Goal: Information Seeking & Learning: Learn about a topic

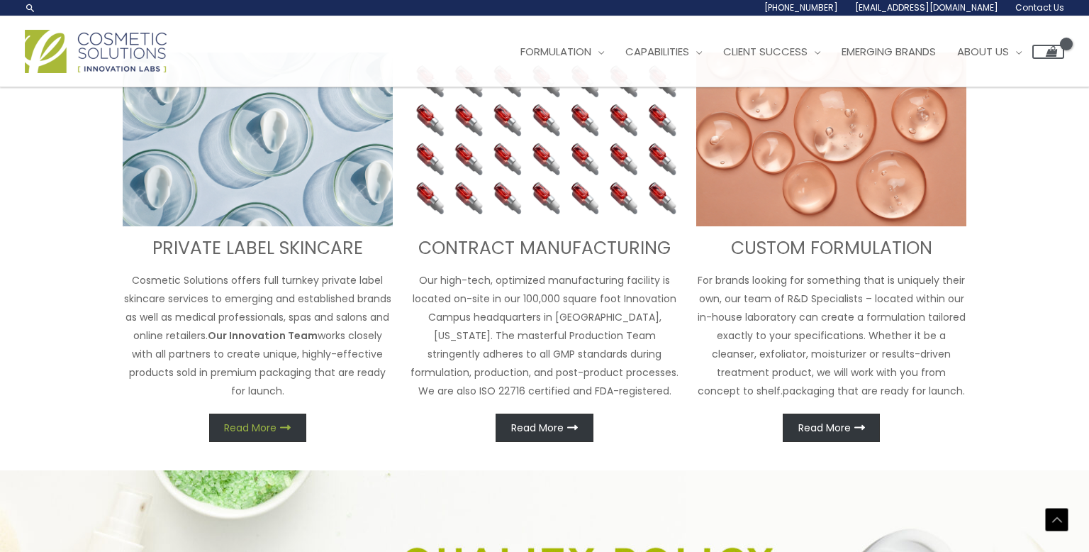
scroll to position [544, 0]
click at [250, 423] on span "Read More" at bounding box center [250, 428] width 52 height 10
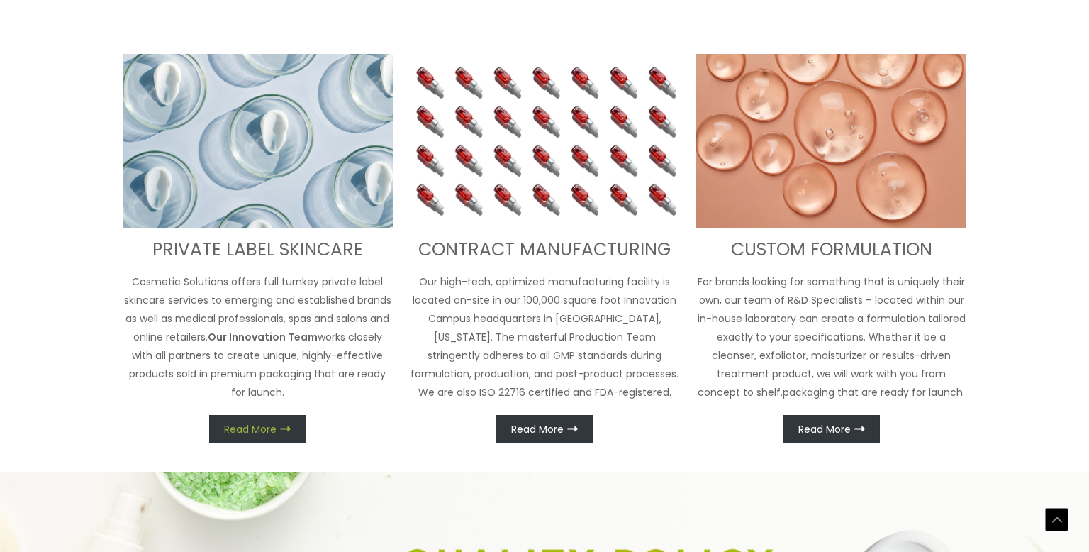
scroll to position [565, 0]
click at [250, 423] on span "Read More" at bounding box center [250, 428] width 52 height 10
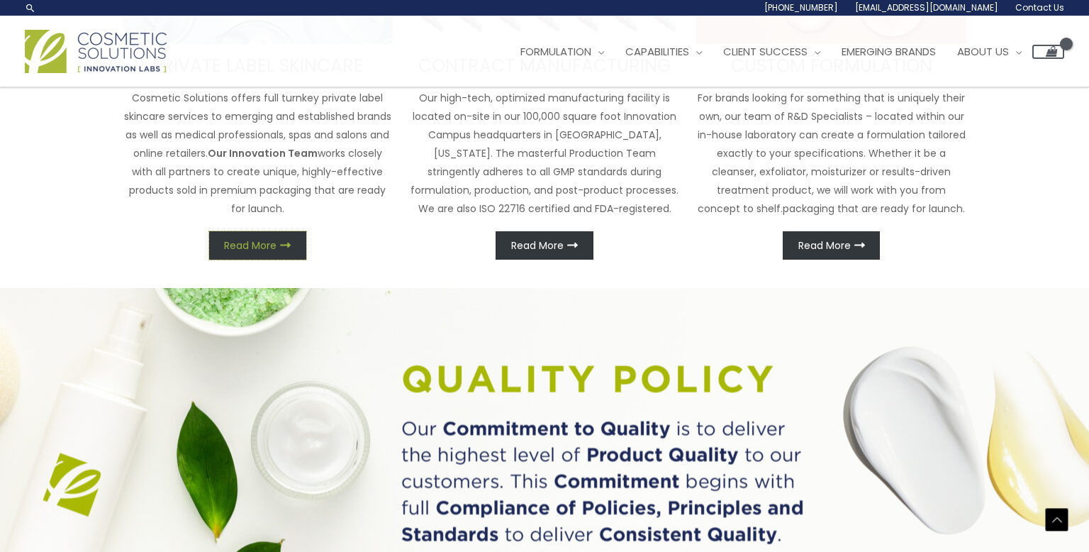
scroll to position [737, 0]
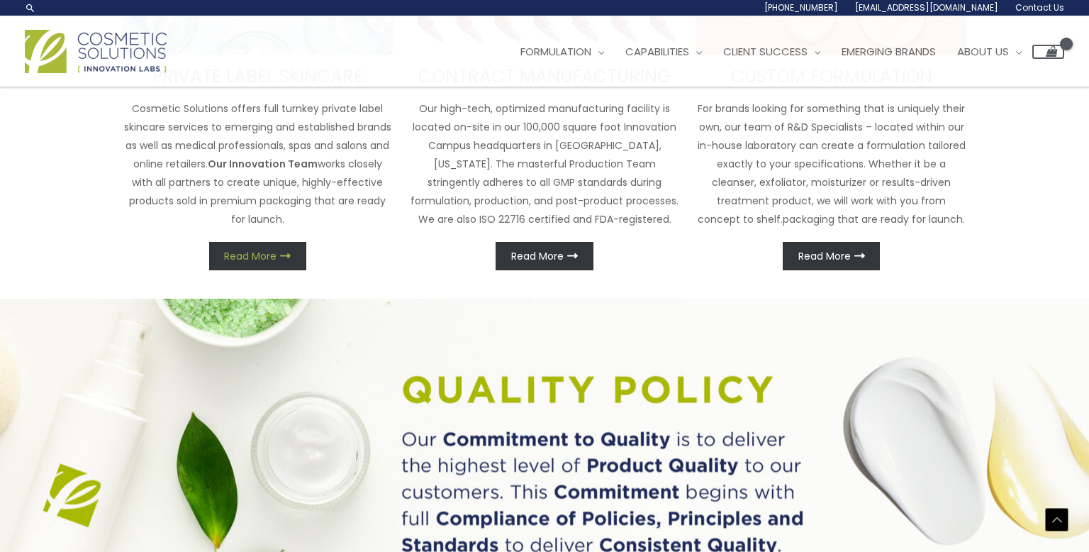
click at [245, 267] on link "Read More" at bounding box center [257, 256] width 97 height 28
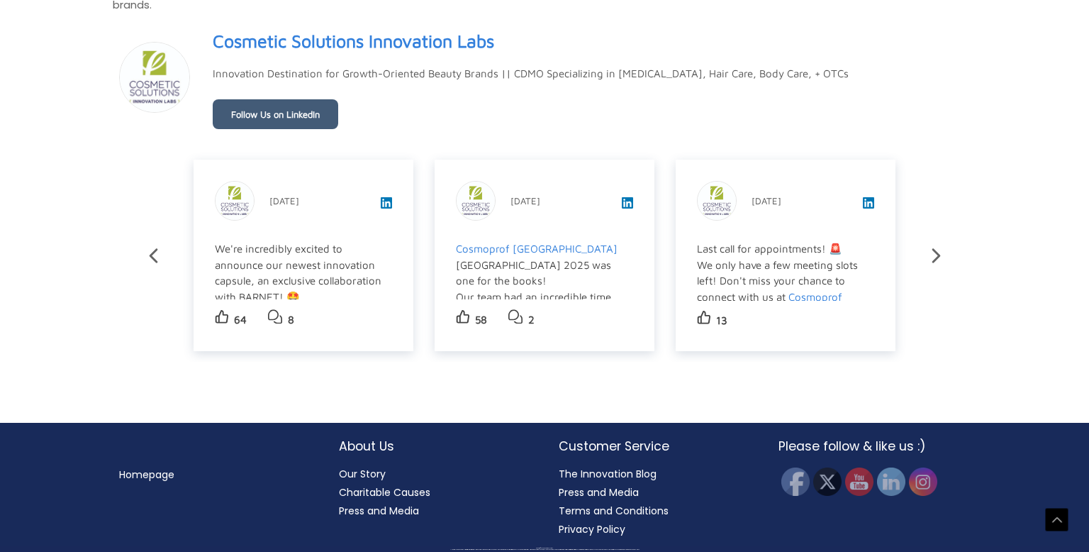
scroll to position [0, 0]
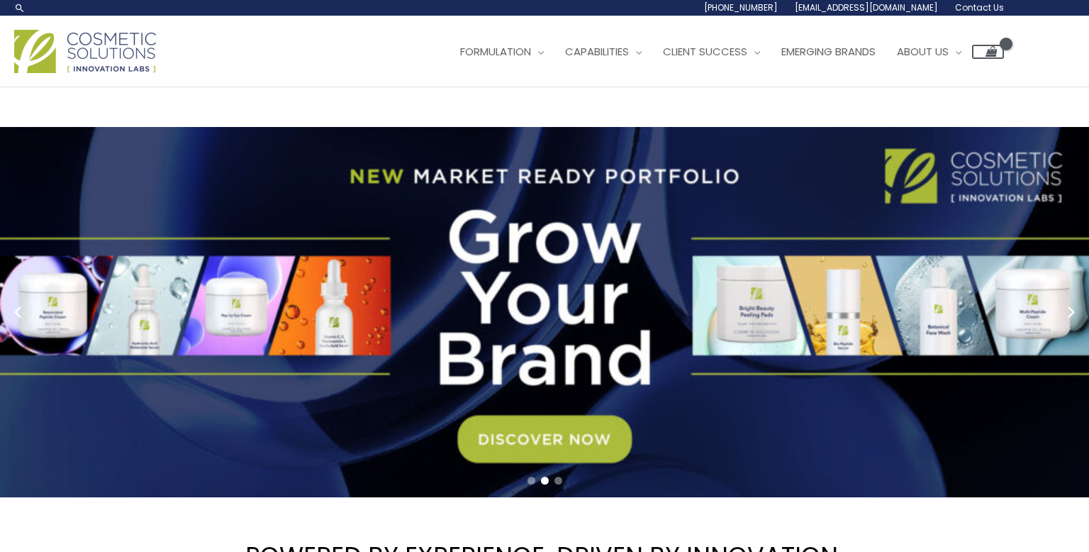
click at [370, 247] on link "2 / 3" at bounding box center [544, 312] width 1089 height 370
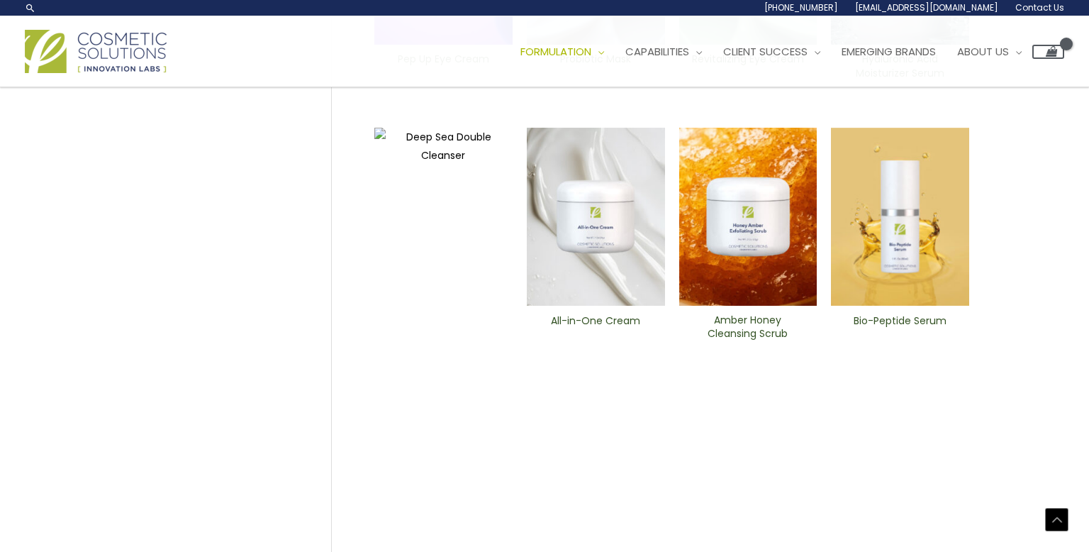
scroll to position [607, 0]
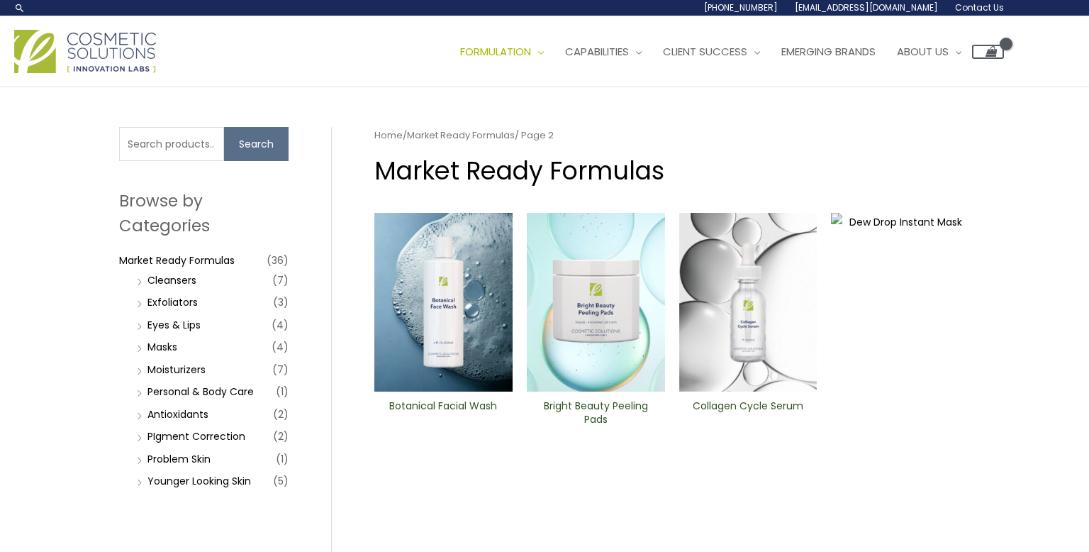
scroll to position [660, 0]
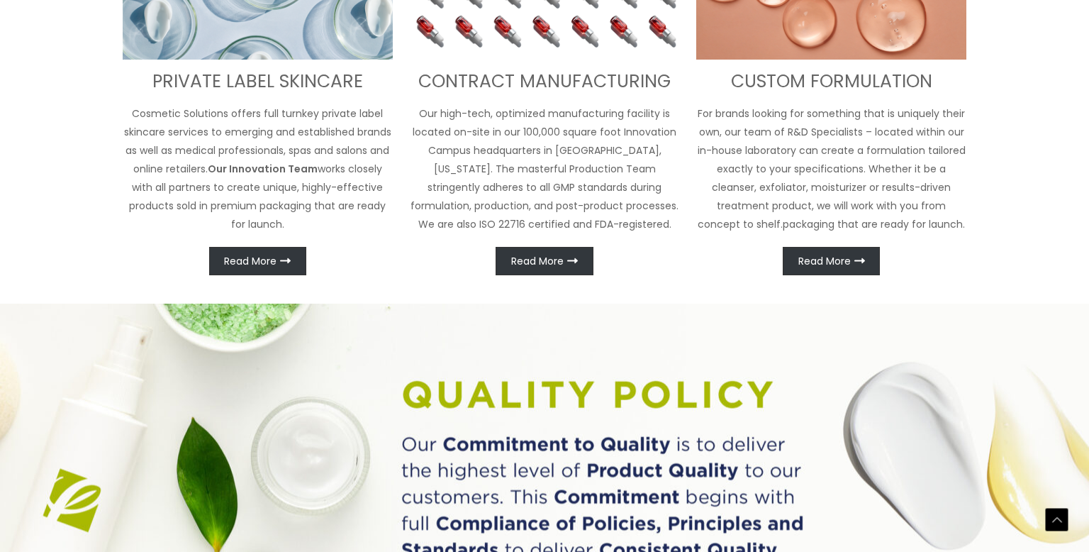
scroll to position [732, 0]
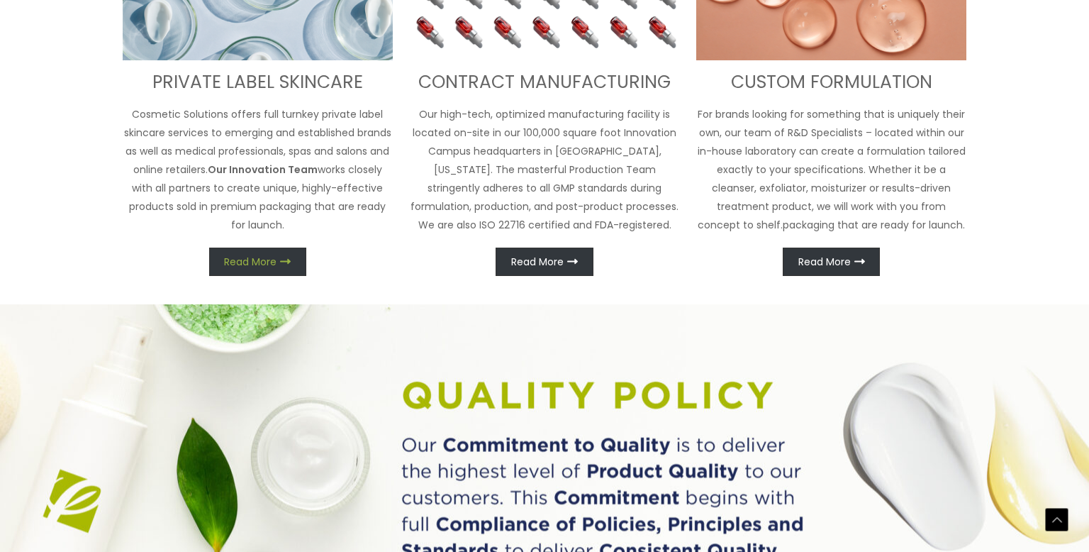
click at [252, 257] on span "Read More" at bounding box center [250, 262] width 52 height 10
click at [268, 261] on span "Read More" at bounding box center [250, 262] width 52 height 10
click at [297, 63] on div "PRIVATE LABEL SKINCARE Cosmetic Solutions offers full turnkey private label ski…" at bounding box center [258, 81] width 270 height 389
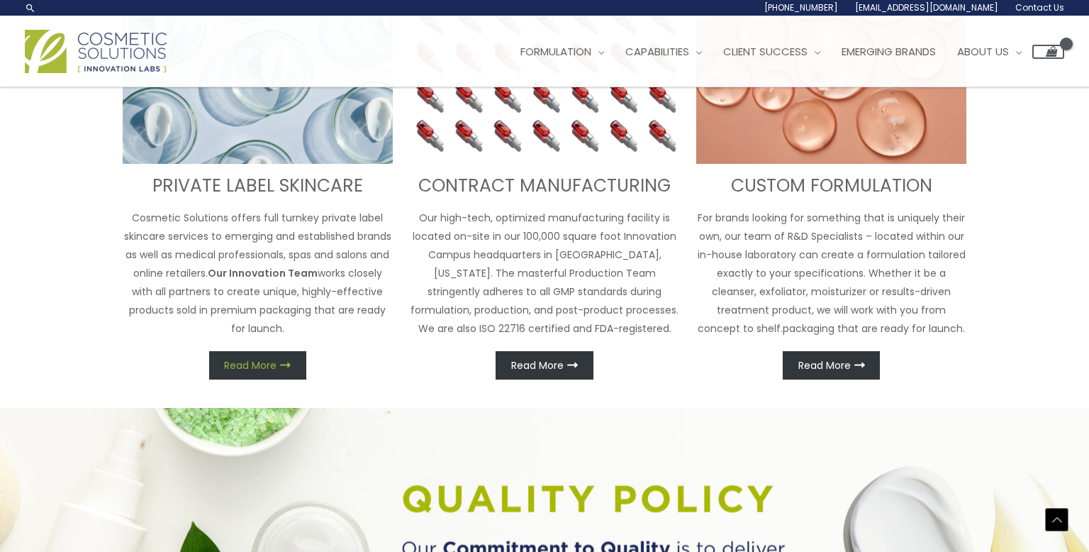
scroll to position [606, 0]
click at [255, 372] on link "Read More" at bounding box center [257, 366] width 97 height 28
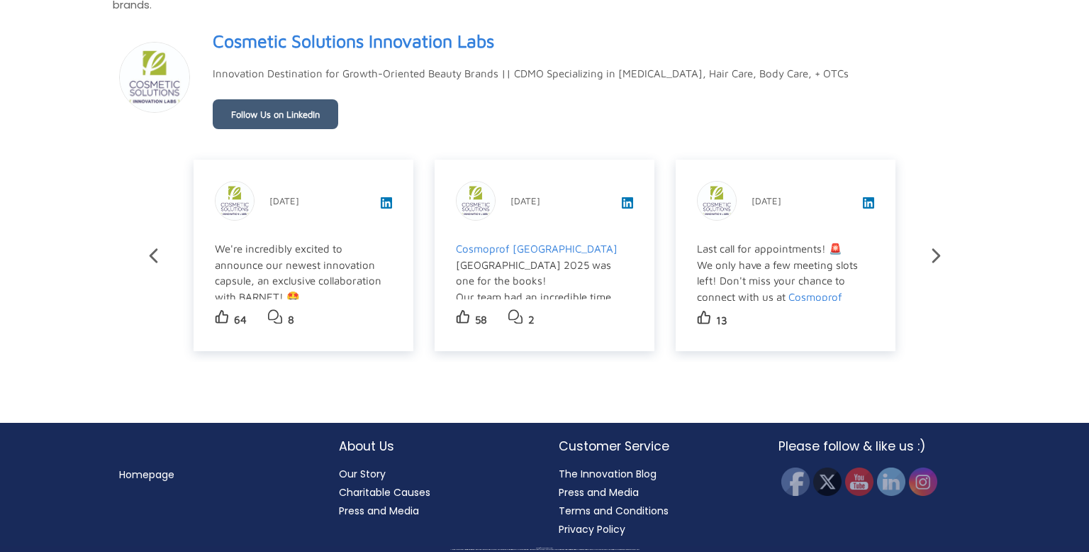
scroll to position [0, 0]
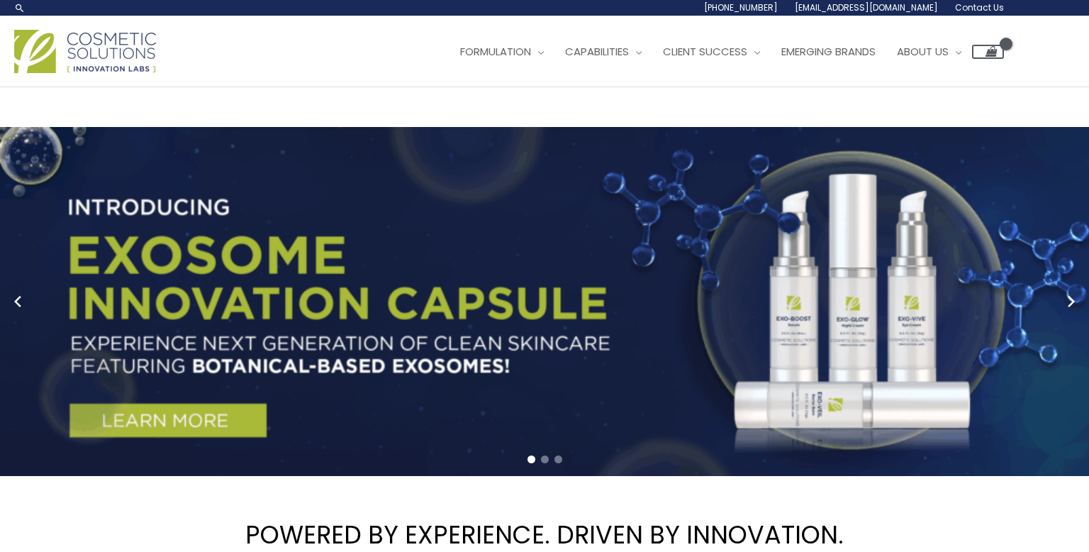
click at [365, 354] on link "1 / 3" at bounding box center [544, 301] width 1089 height 349
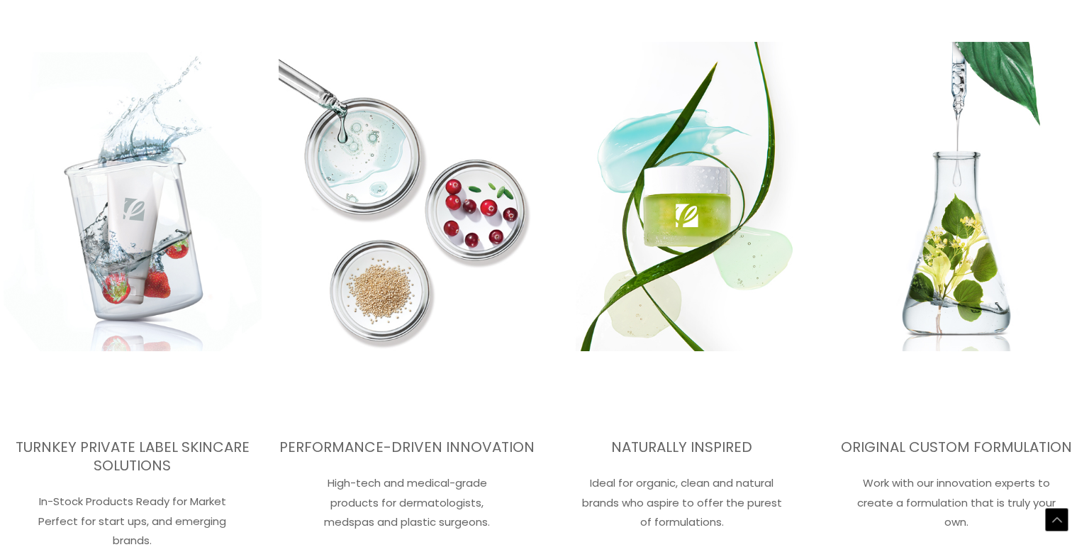
scroll to position [2072, 0]
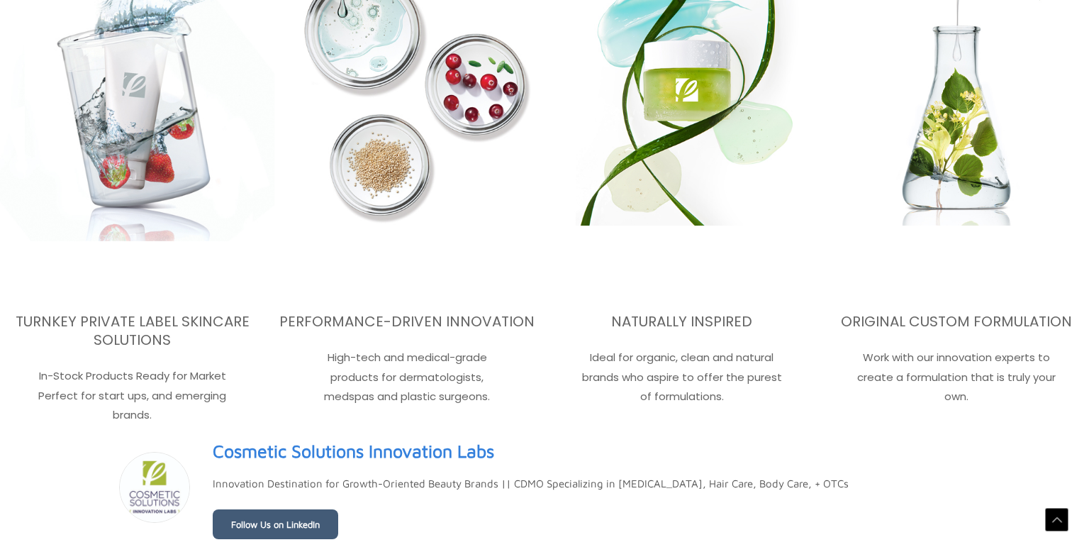
click at [155, 230] on img at bounding box center [133, 71] width 284 height 468
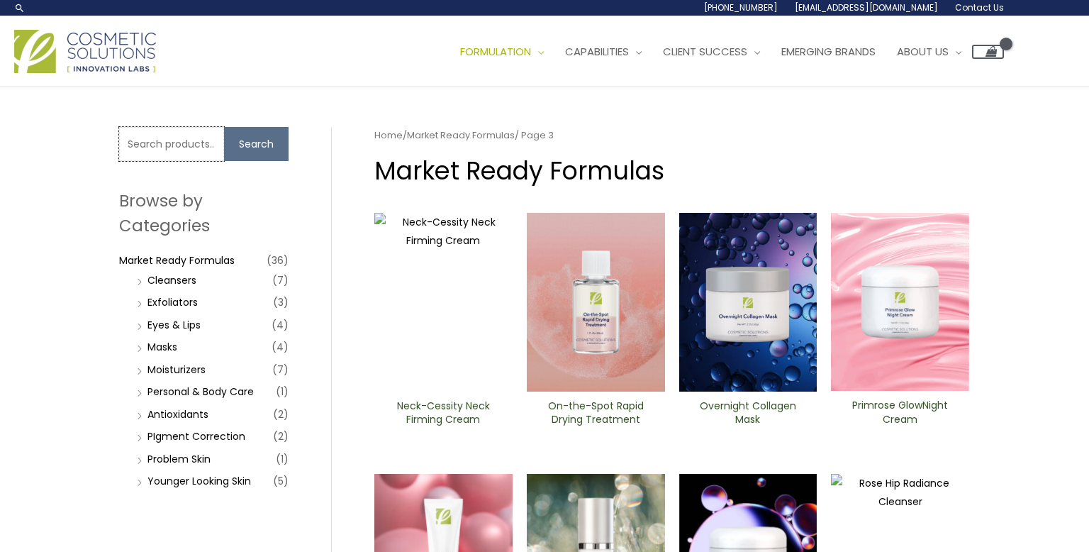
click at [140, 157] on input "Search for:" at bounding box center [171, 144] width 105 height 34
type input "acne"
click at [224, 127] on button "Search" at bounding box center [256, 144] width 65 height 34
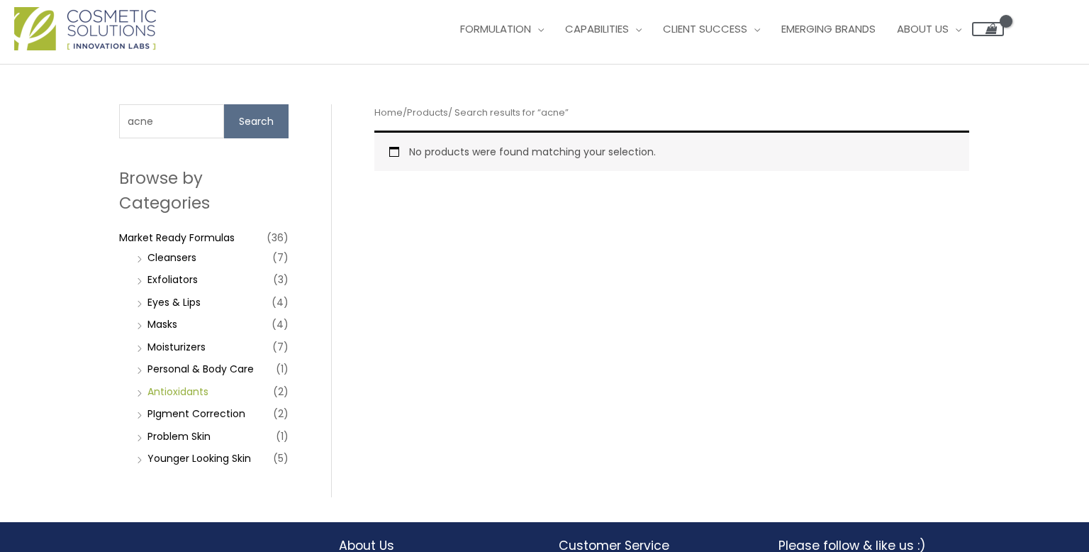
scroll to position [24, 0]
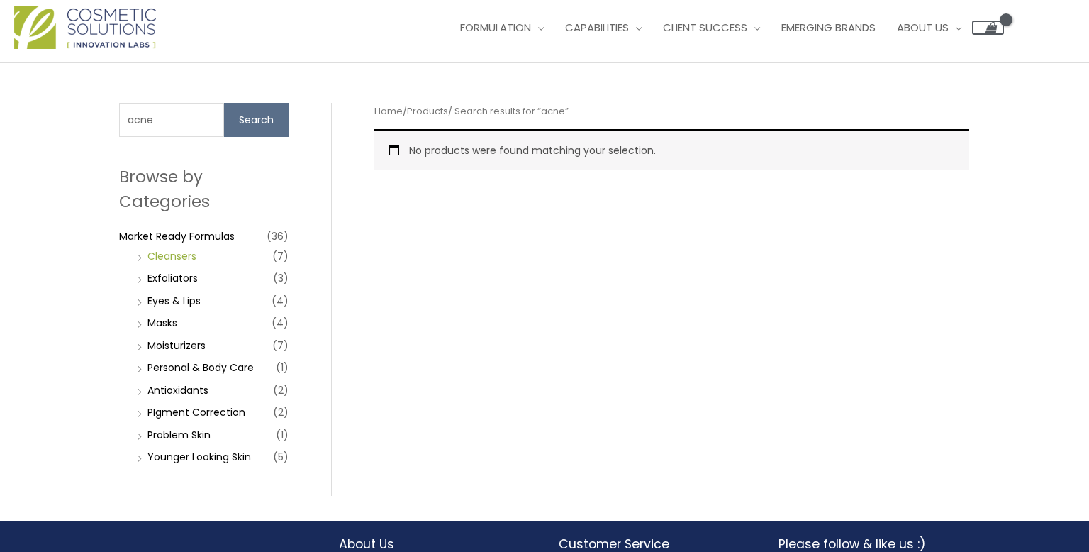
click at [160, 252] on link "Cleansers" at bounding box center [171, 256] width 49 height 14
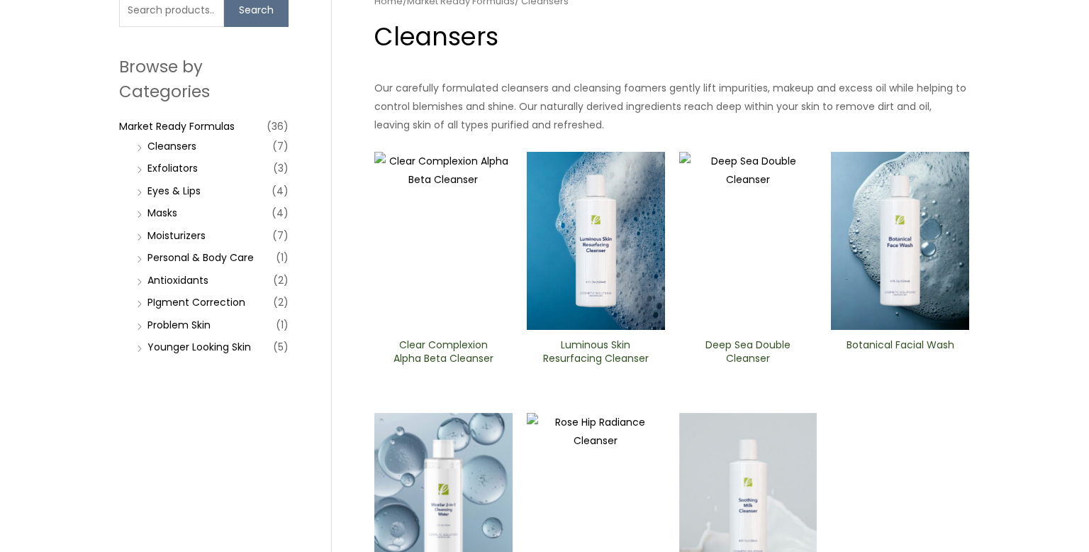
scroll to position [133, 0]
click at [182, 171] on link "Exfoliators" at bounding box center [172, 169] width 50 height 14
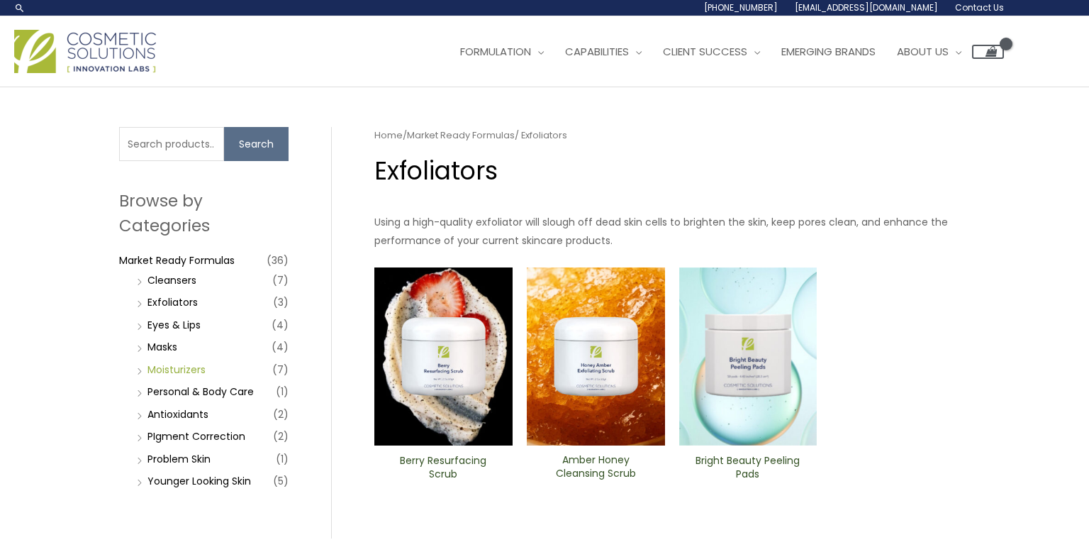
click at [200, 363] on link "Moisturizers" at bounding box center [176, 369] width 58 height 14
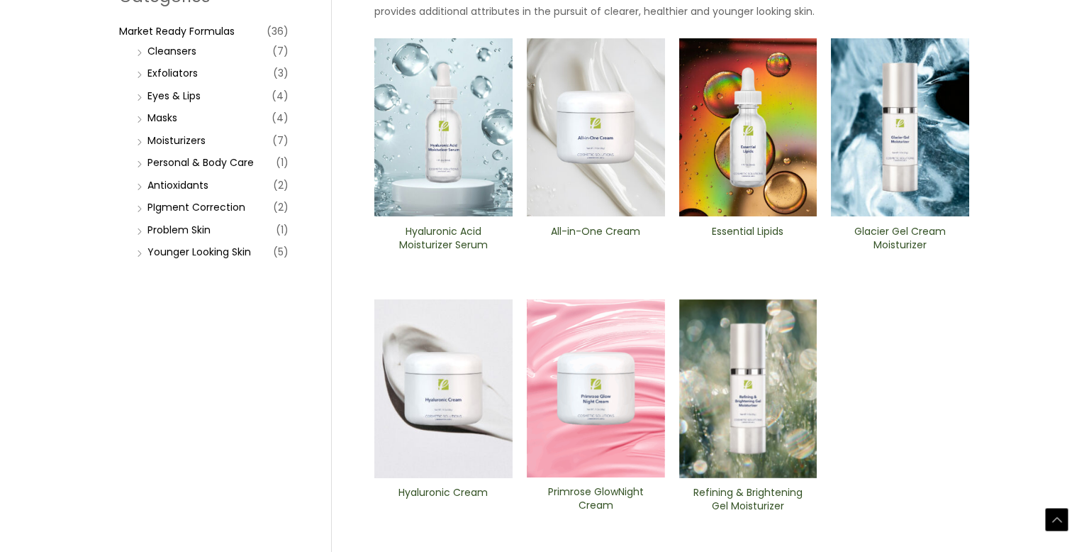
scroll to position [236, 0]
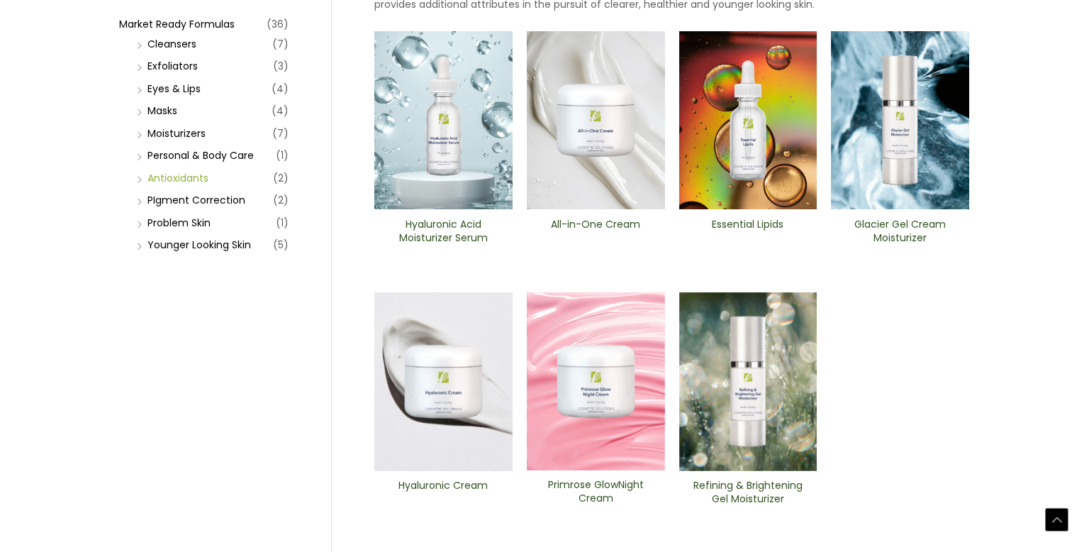
click at [186, 180] on link "Antioxidants" at bounding box center [177, 178] width 61 height 14
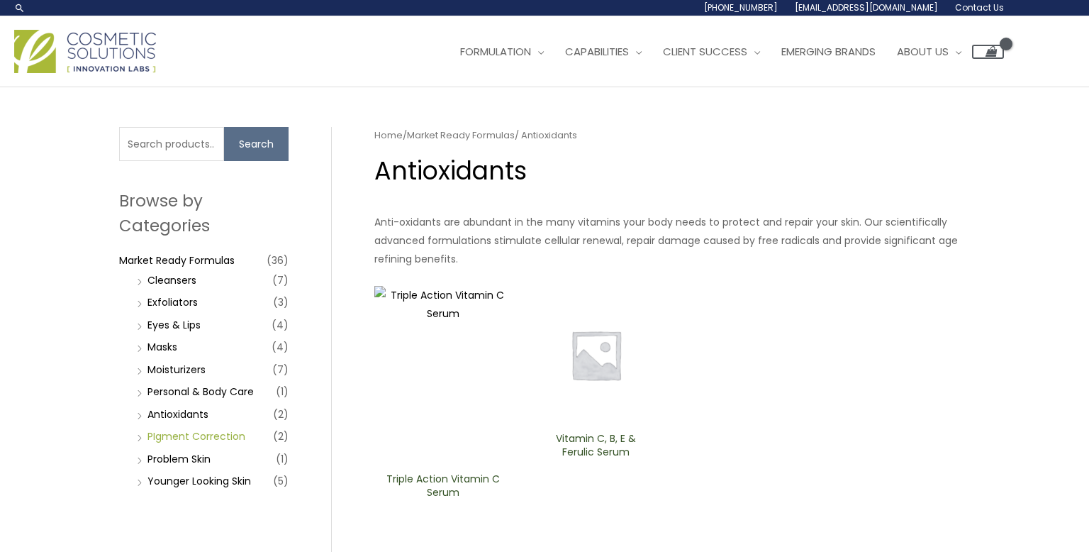
click at [199, 429] on link "PIgment Correction" at bounding box center [196, 436] width 98 height 14
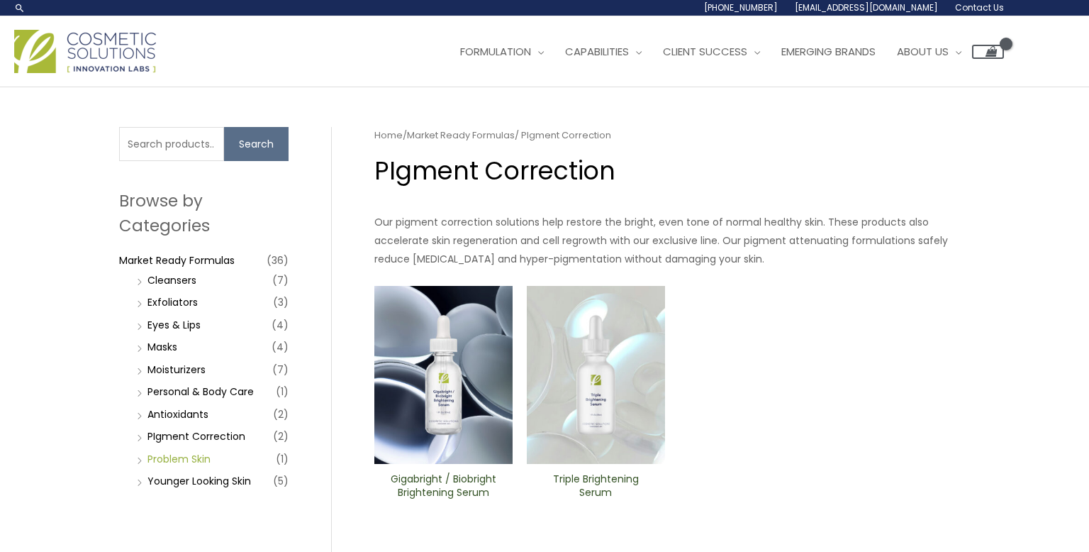
click at [194, 460] on link "Problem Skin" at bounding box center [178, 459] width 63 height 14
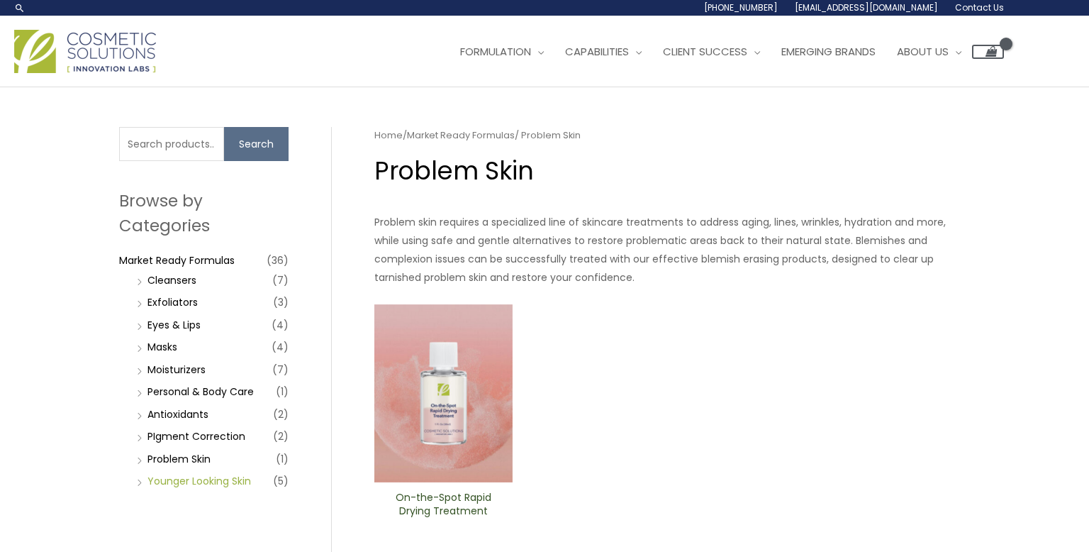
click at [197, 484] on link "Younger Looking Skin" at bounding box center [199, 481] width 104 height 14
